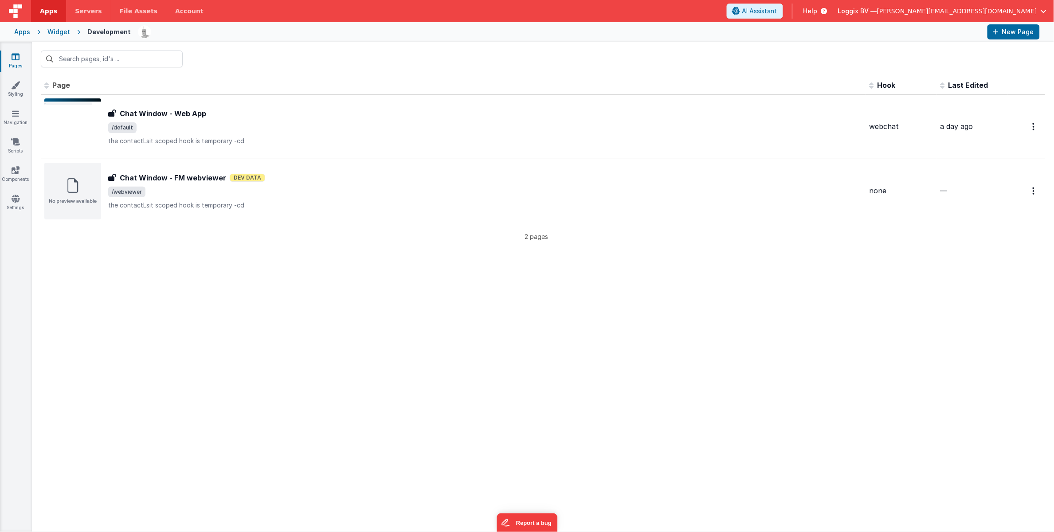
click at [20, 32] on div "Apps" at bounding box center [22, 32] width 16 height 9
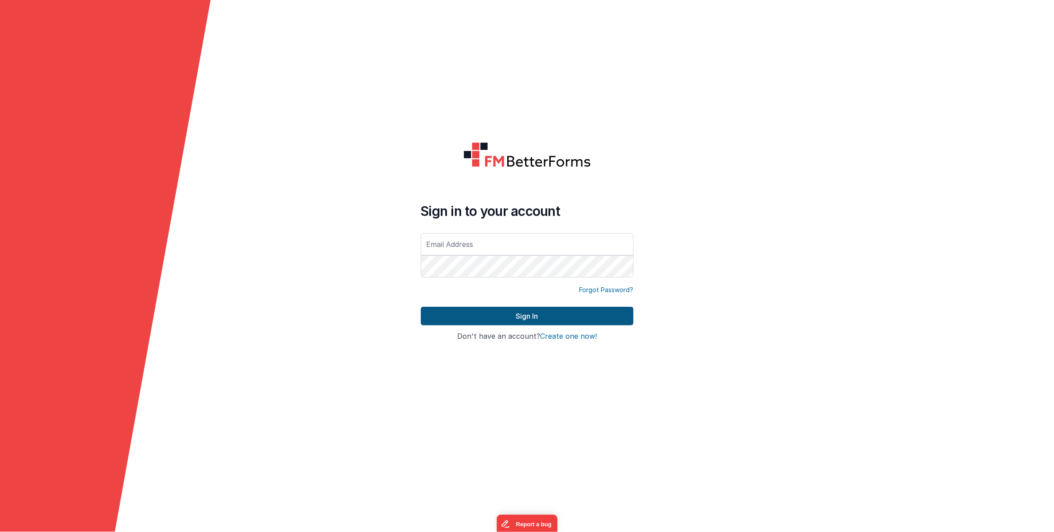
type input "[PERSON_NAME][EMAIL_ADDRESS][DOMAIN_NAME]"
click at [502, 317] on button "Sign In" at bounding box center [527, 316] width 213 height 19
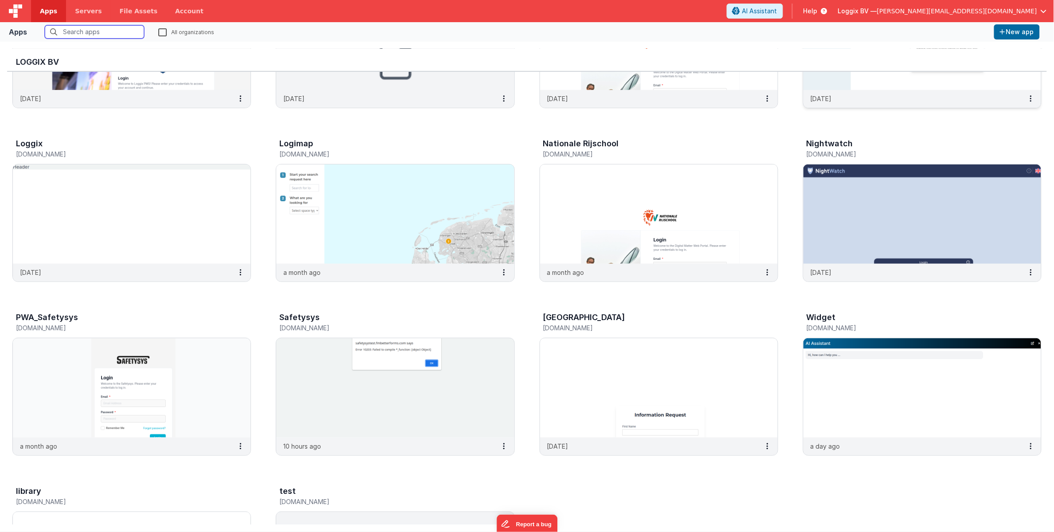
scroll to position [121, 0]
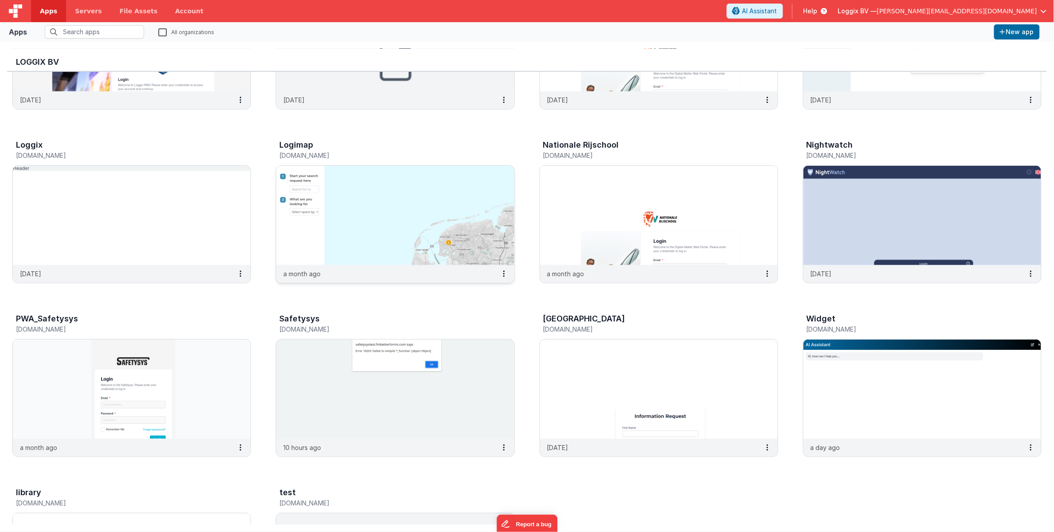
click at [389, 230] on img at bounding box center [395, 215] width 238 height 99
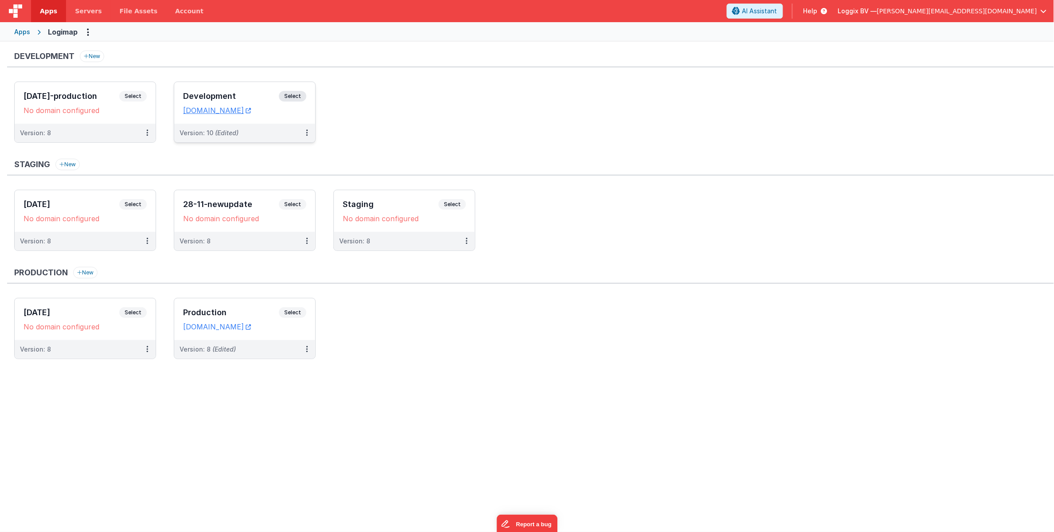
click at [285, 118] on div "Development Select URLs [DOMAIN_NAME]" at bounding box center [244, 103] width 141 height 42
